Goal: Information Seeking & Learning: Understand process/instructions

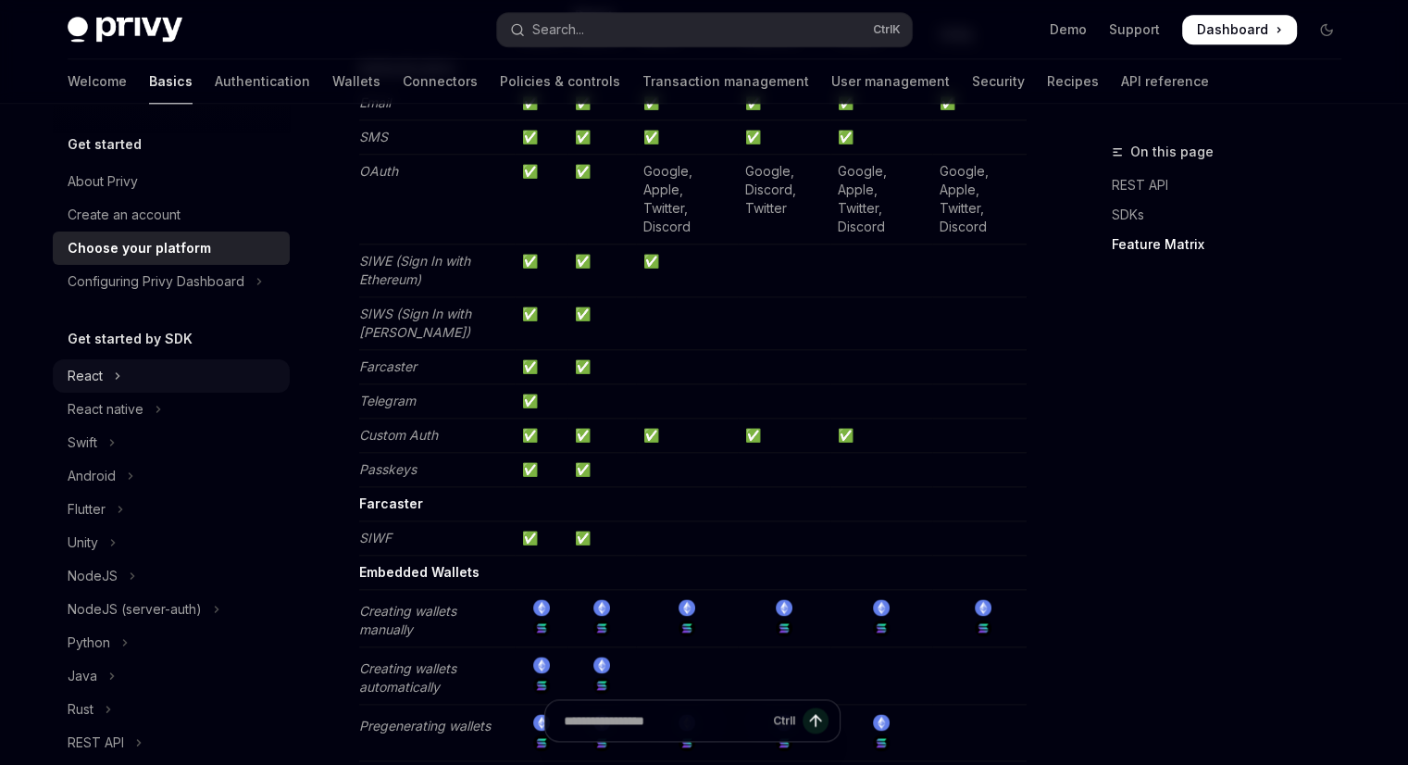
click at [105, 380] on button "React" at bounding box center [171, 375] width 237 height 33
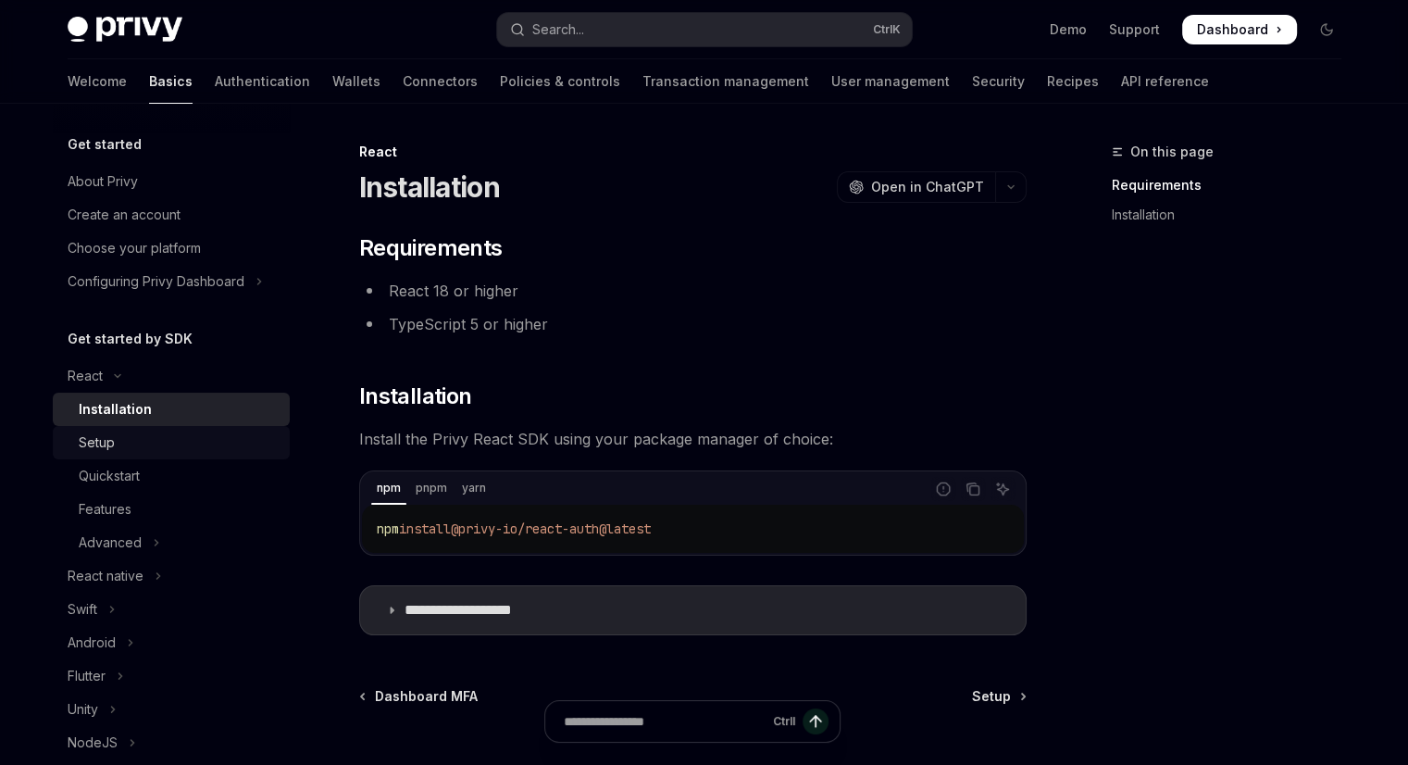
click at [106, 436] on div "Setup" at bounding box center [97, 442] width 36 height 22
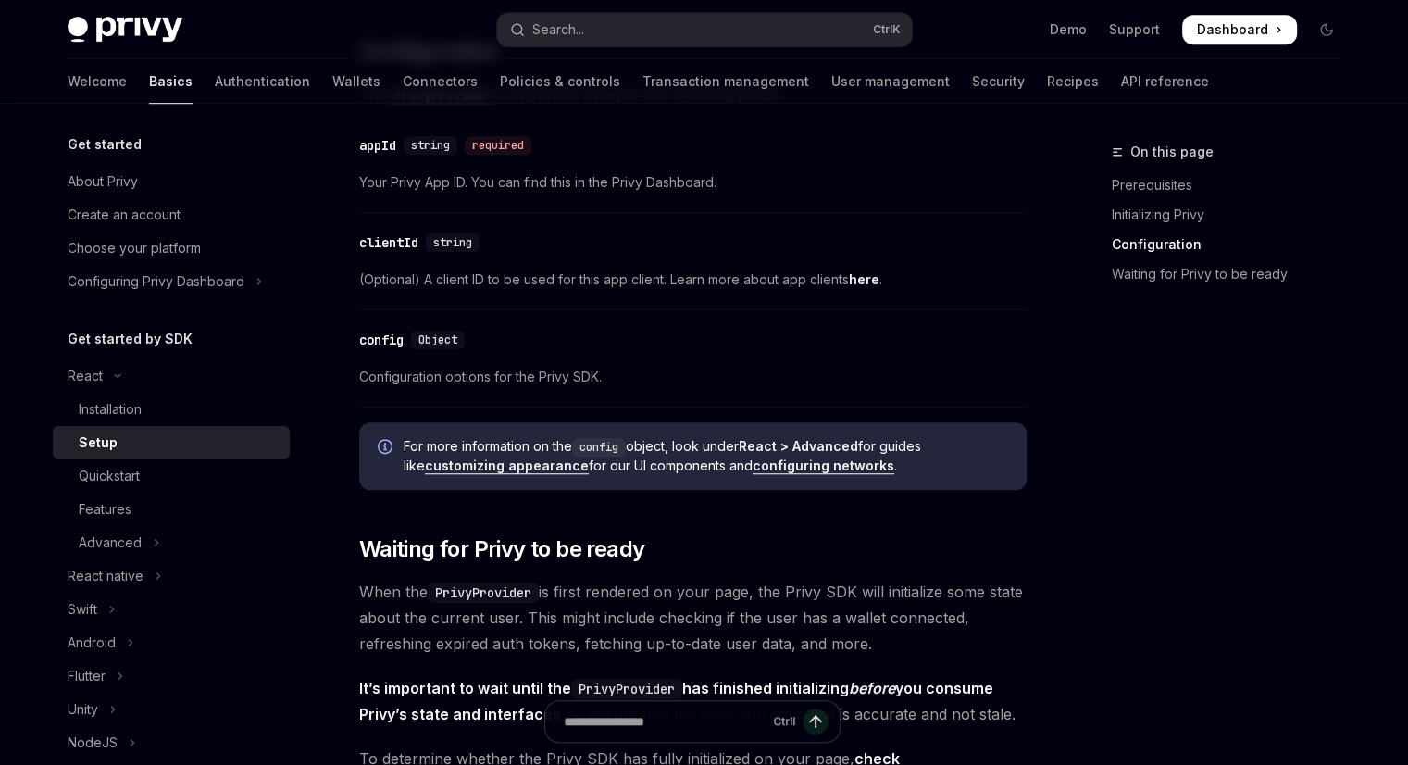
scroll to position [1375, 0]
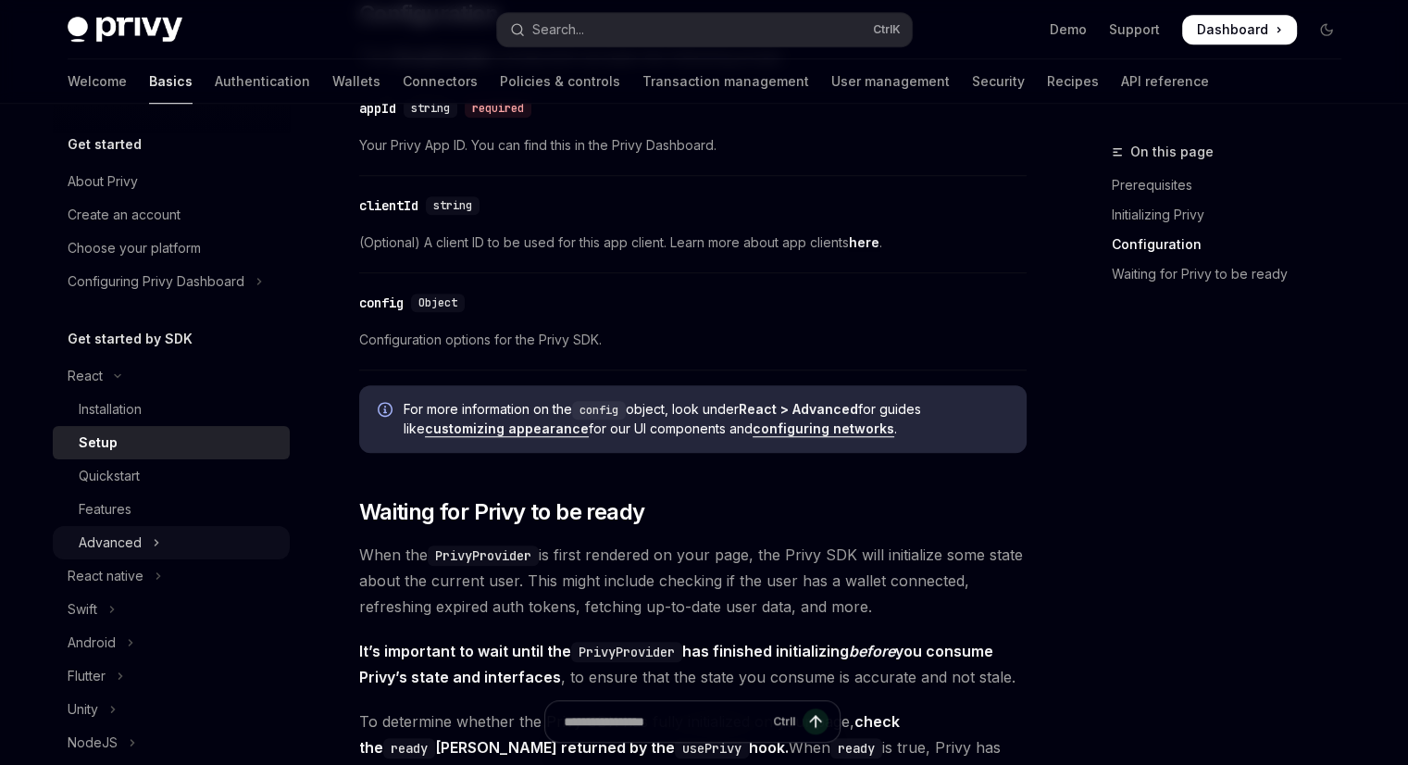
click at [145, 545] on button "Advanced" at bounding box center [171, 542] width 237 height 33
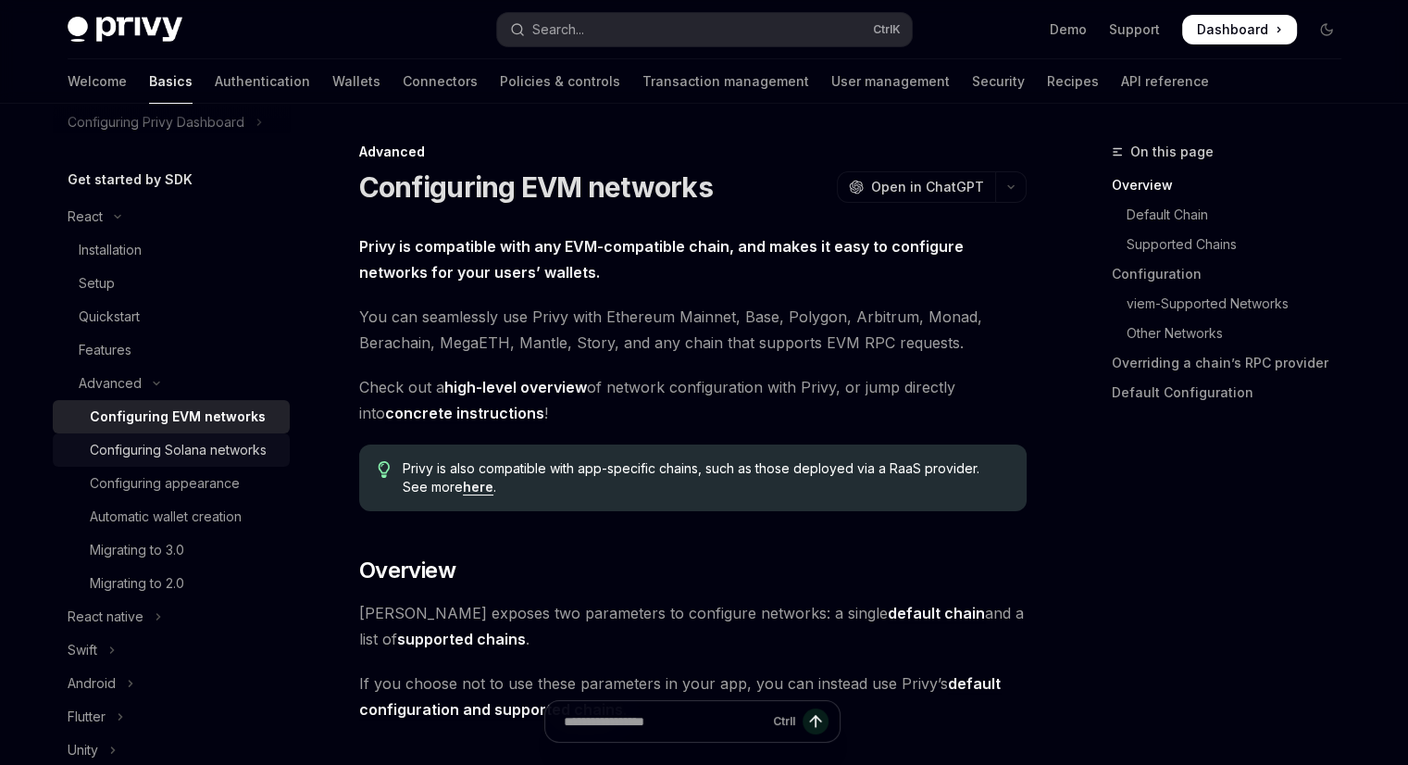
scroll to position [166, 0]
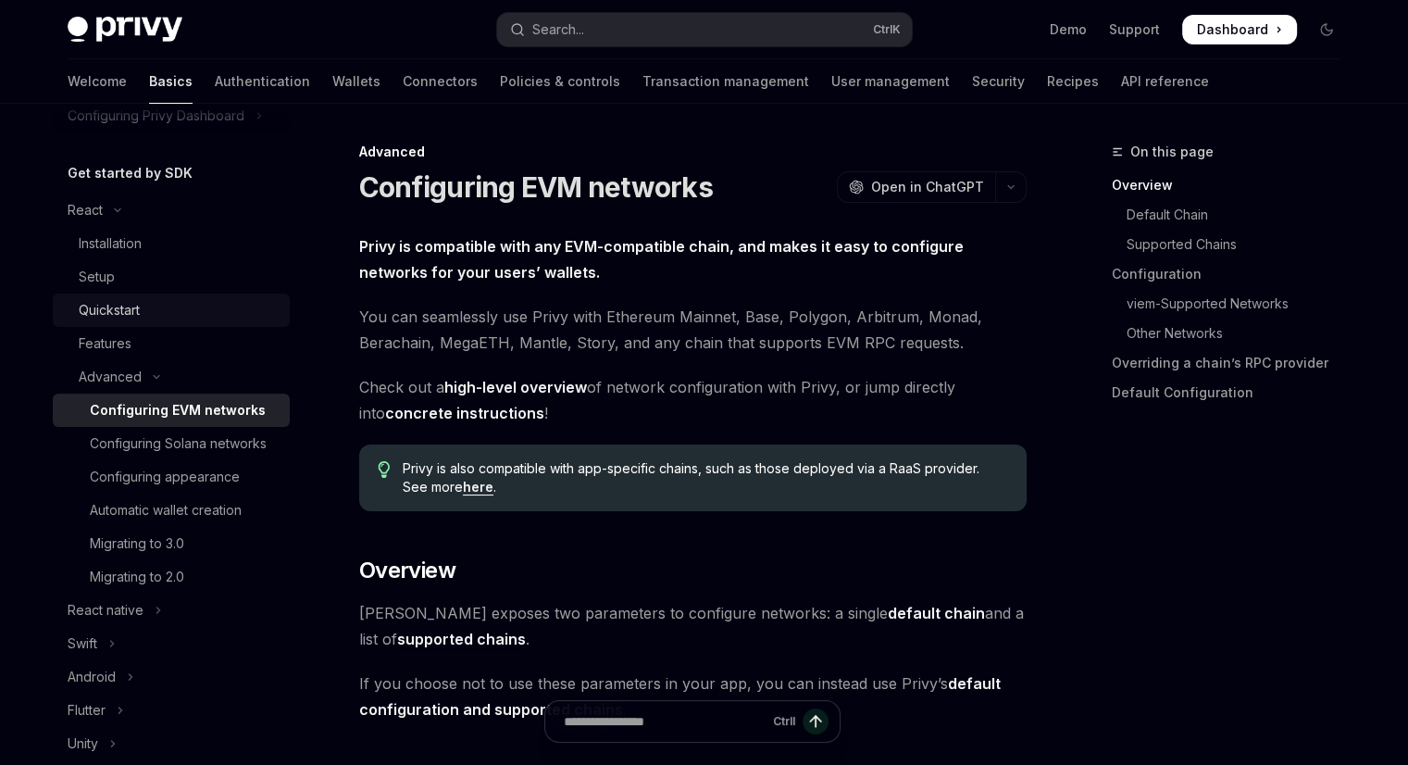
click at [133, 317] on div "Quickstart" at bounding box center [109, 310] width 61 height 22
type textarea "*"
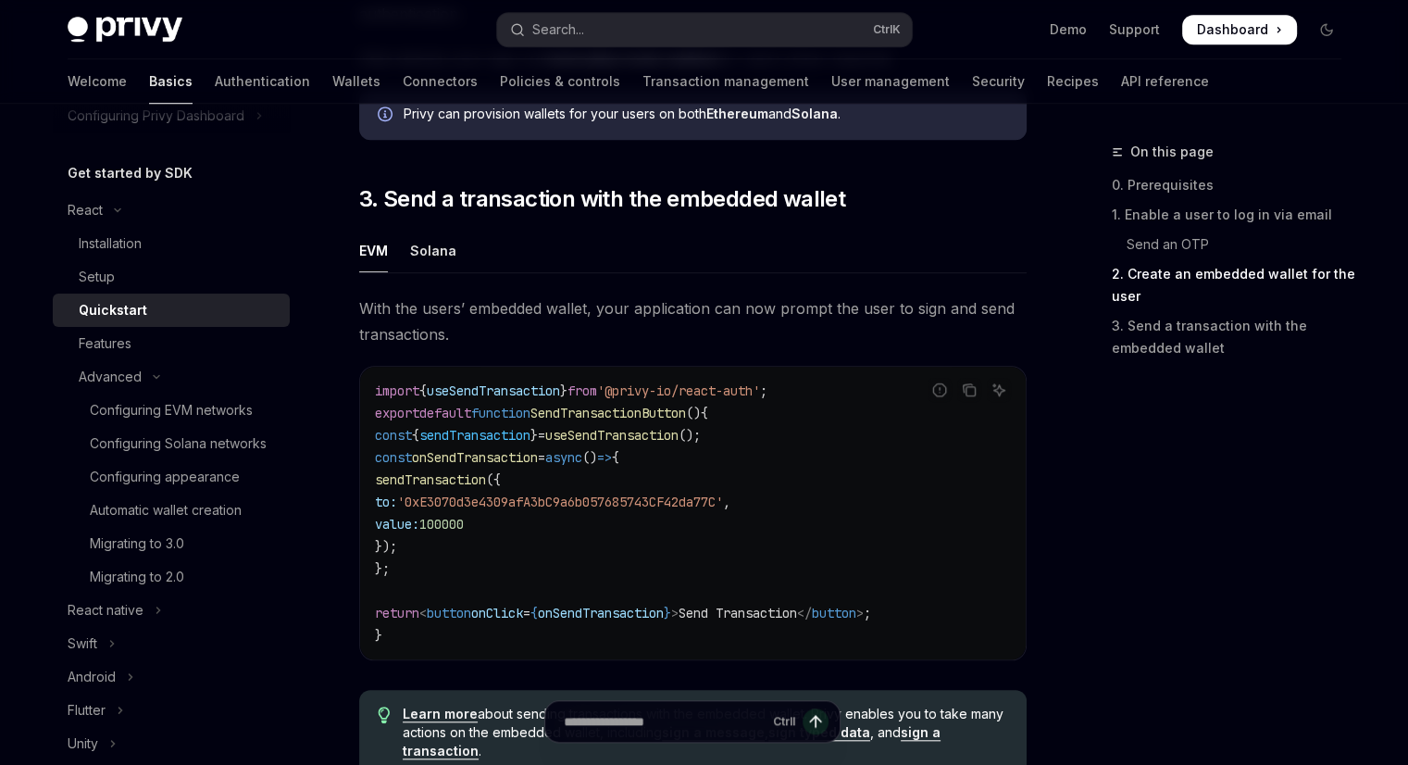
scroll to position [1943, 0]
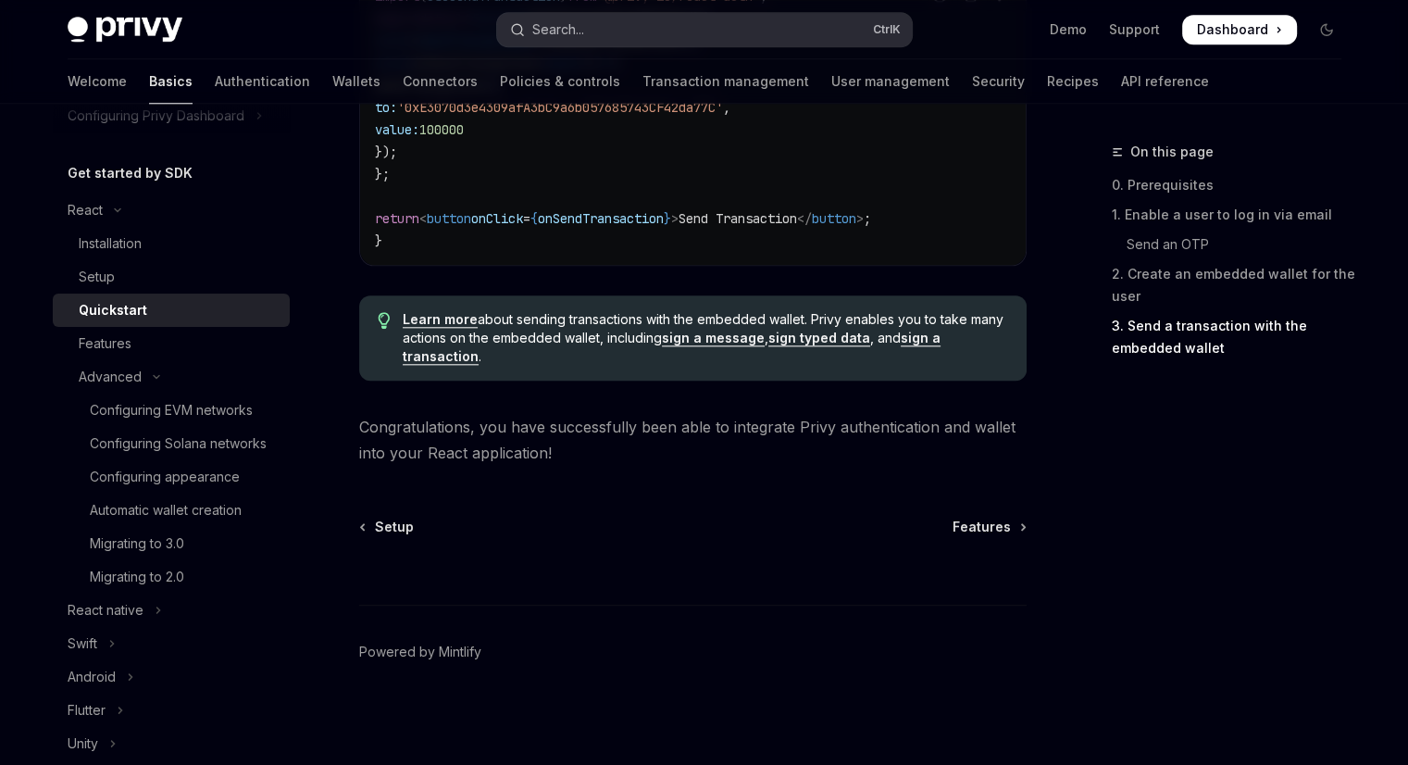
click at [589, 27] on button "Search... Ctrl K" at bounding box center [704, 29] width 415 height 33
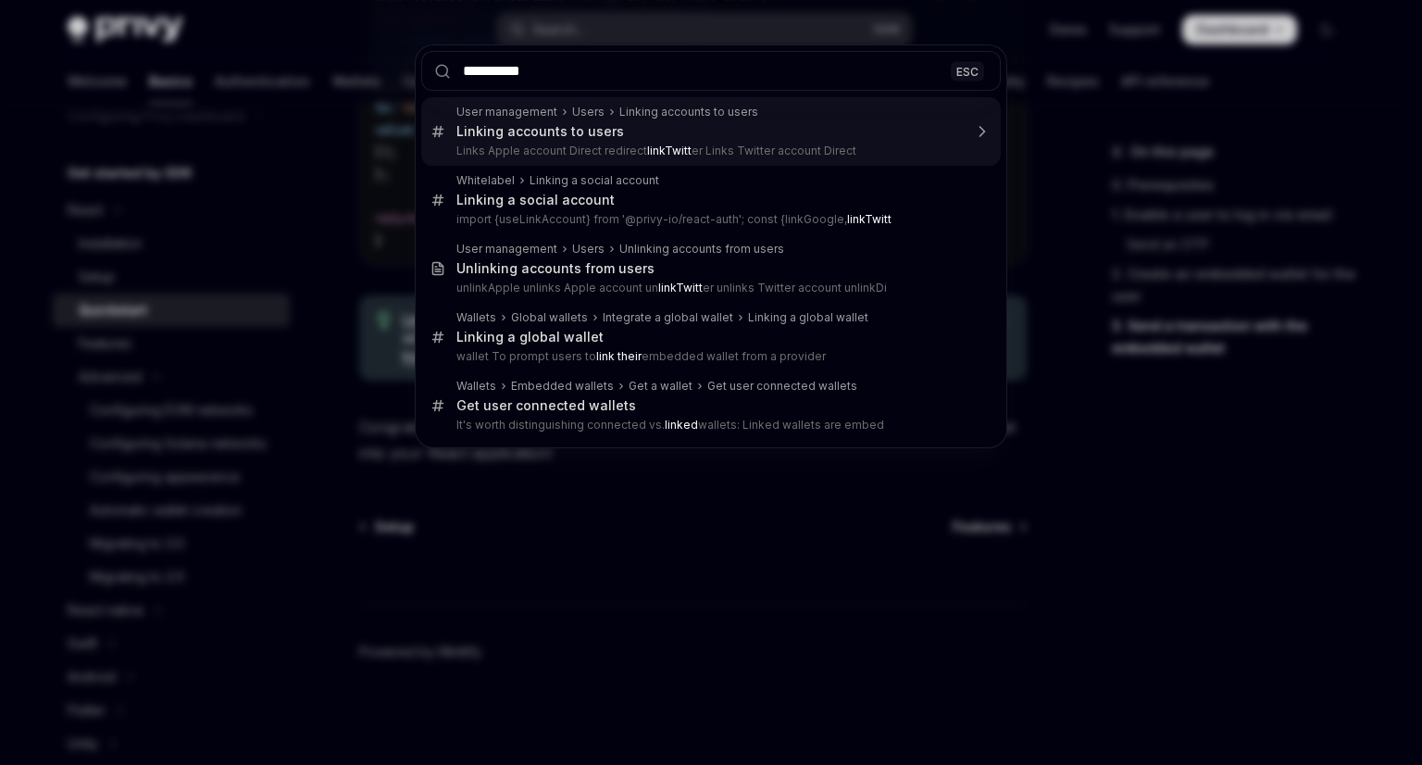
type input "**********"
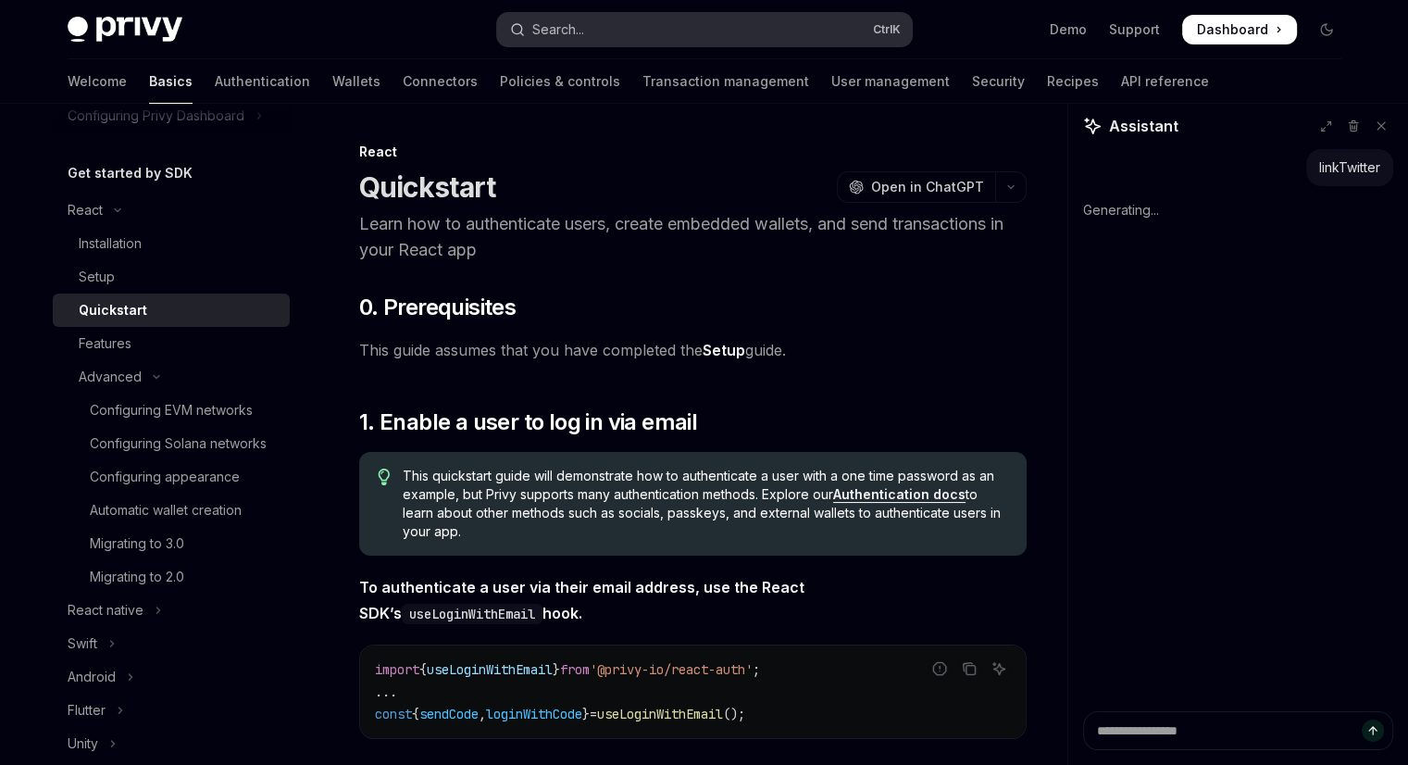
scroll to position [0, 0]
type textarea "*"
